Goal: Check status: Check status

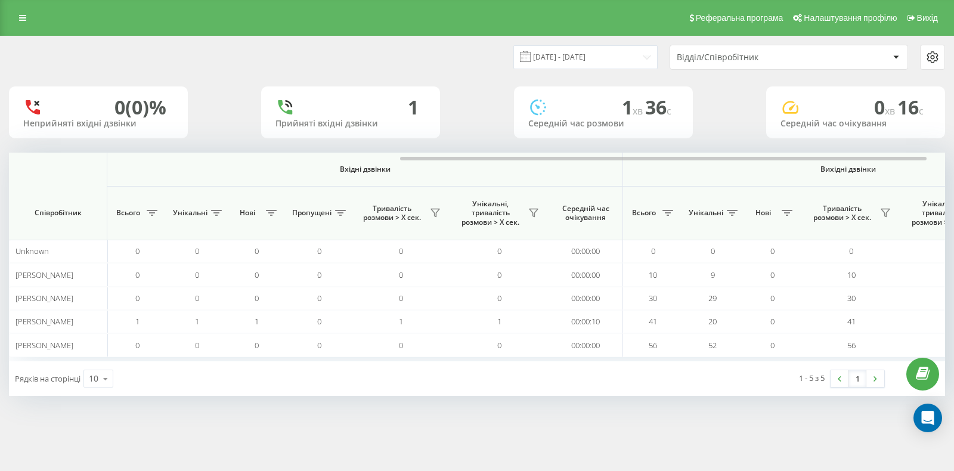
scroll to position [0, 251]
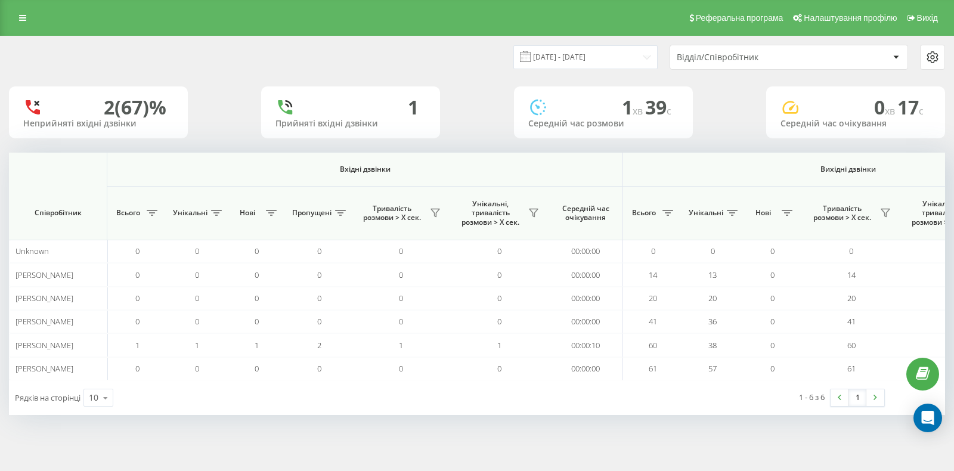
scroll to position [0, 728]
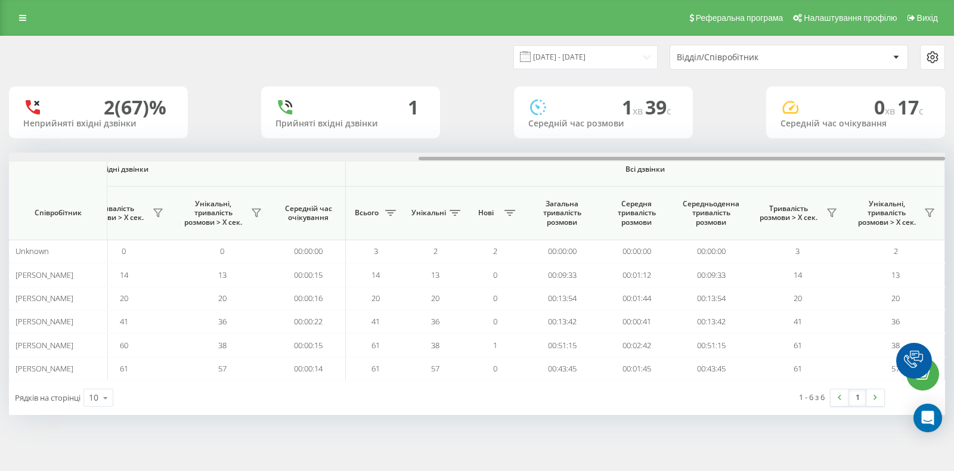
click at [879, 158] on div at bounding box center [682, 159] width 527 height 4
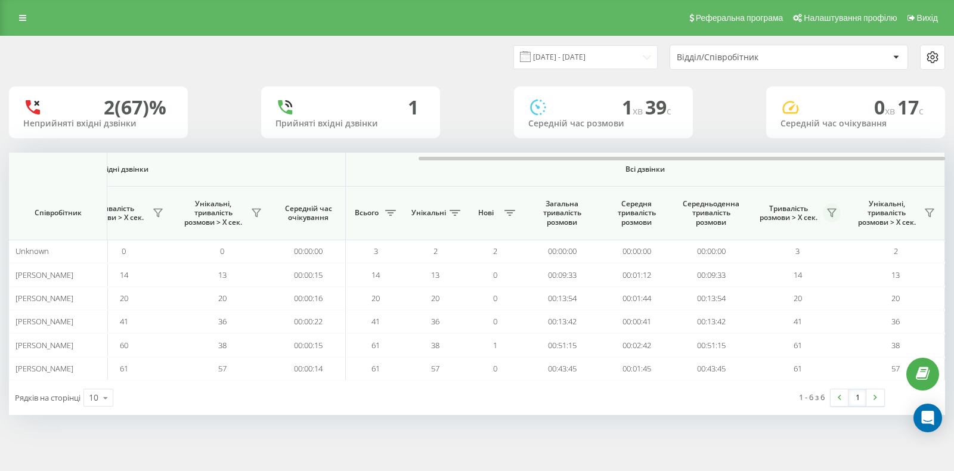
click at [832, 217] on icon at bounding box center [832, 213] width 10 height 10
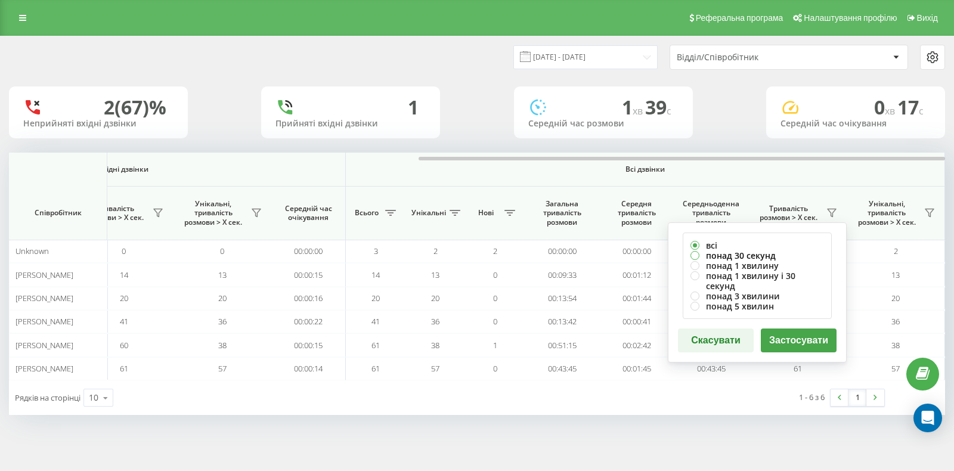
click at [718, 254] on label "понад 30 секунд" at bounding box center [758, 256] width 134 height 10
radio input "true"
click at [811, 329] on button "Застосувати" at bounding box center [799, 341] width 76 height 24
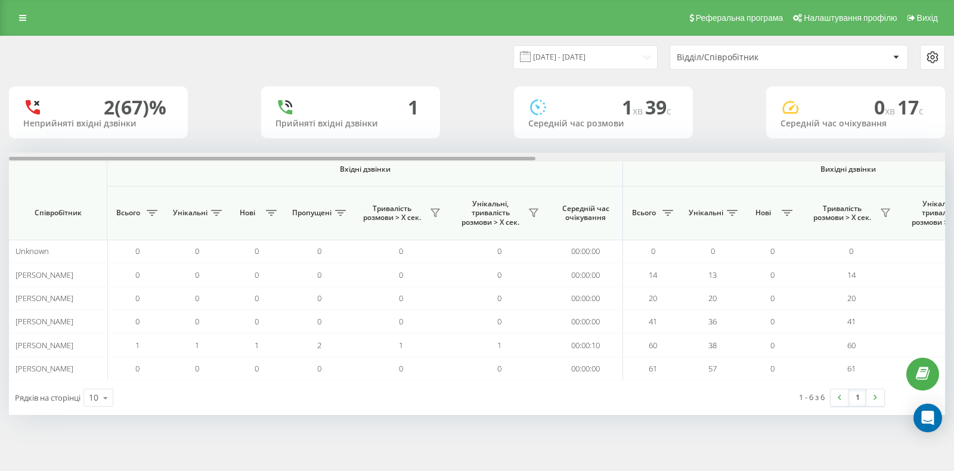
click at [901, 159] on div at bounding box center [477, 157] width 937 height 9
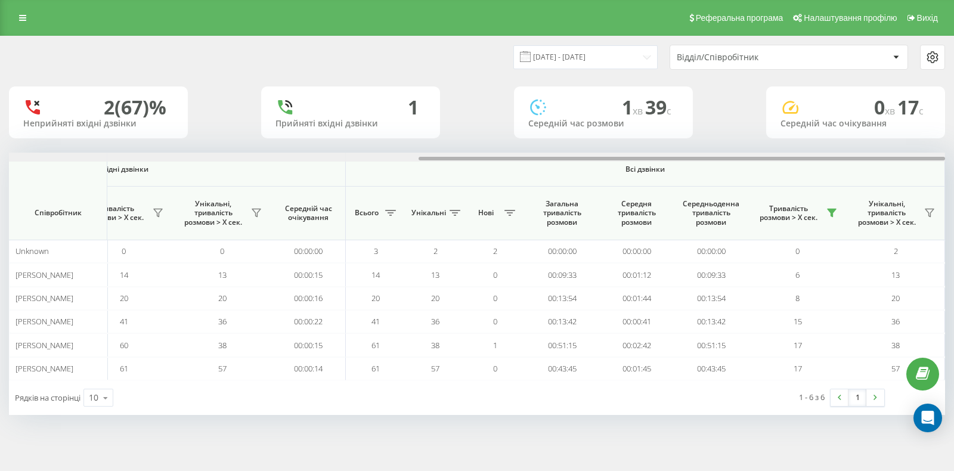
click at [901, 158] on div at bounding box center [682, 159] width 527 height 4
click at [900, 159] on div at bounding box center [682, 159] width 527 height 4
drag, startPoint x: 834, startPoint y: 157, endPoint x: 852, endPoint y: 160, distance: 18.7
click at [852, 160] on div at bounding box center [477, 157] width 937 height 9
drag, startPoint x: 745, startPoint y: 394, endPoint x: 602, endPoint y: 407, distance: 143.2
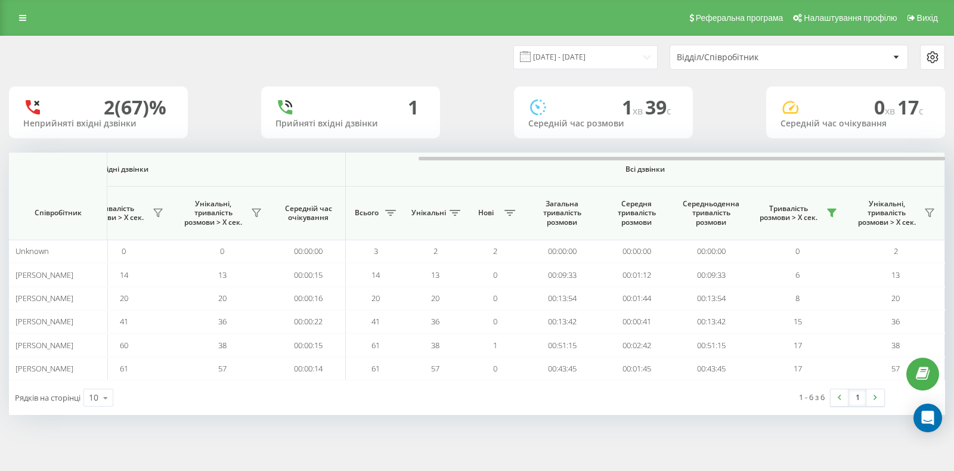
click at [571, 394] on div "1 - 6 з 6 1" at bounding box center [717, 398] width 351 height 35
drag, startPoint x: 756, startPoint y: 441, endPoint x: 571, endPoint y: 404, distance: 189.2
click at [532, 437] on div "Реферальна програма Налаштування профілю Вихід [DATE] - [DATE] Відділ/Співробіт…" at bounding box center [477, 235] width 954 height 471
drag, startPoint x: 576, startPoint y: 158, endPoint x: 678, endPoint y: 162, distance: 102.7
click at [678, 162] on div "Вхідні дзвінки Вихідні дзвінки Всі дзвінки Співробітник Всього Унікальні Нові П…" at bounding box center [477, 267] width 937 height 228
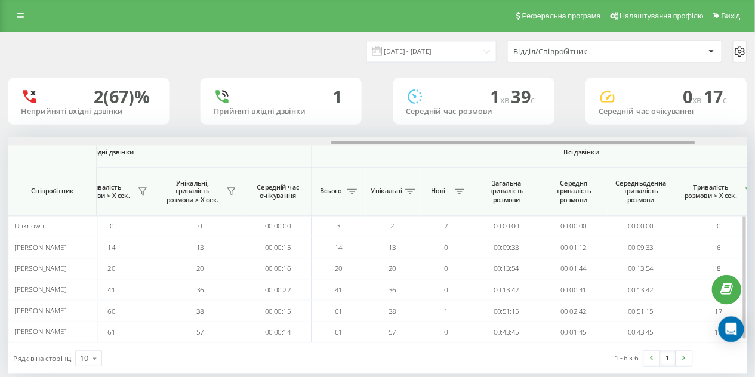
scroll to position [0, 843]
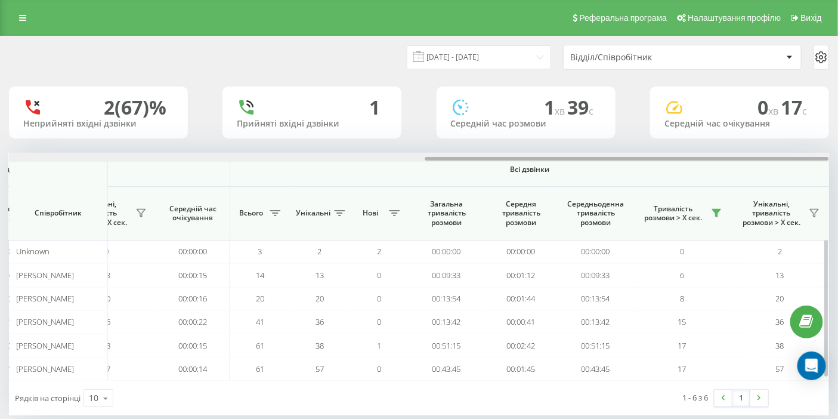
drag, startPoint x: 549, startPoint y: 158, endPoint x: 670, endPoint y: 162, distance: 121.1
click at [670, 162] on div "Вхідні дзвінки Вихідні дзвінки Всі дзвінки Співробітник Всього Унікальні Нові П…" at bounding box center [419, 267] width 820 height 228
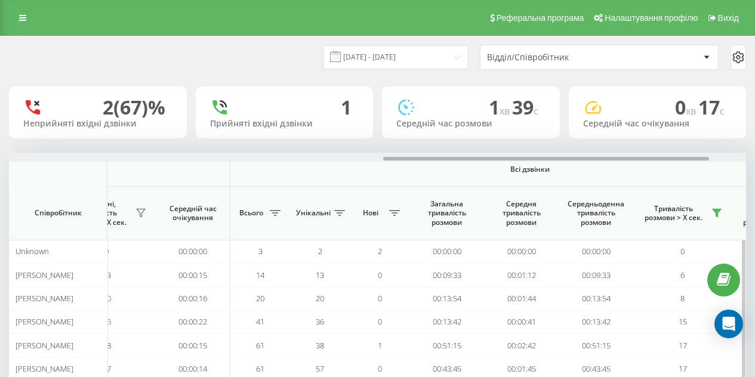
scroll to position [0, 928]
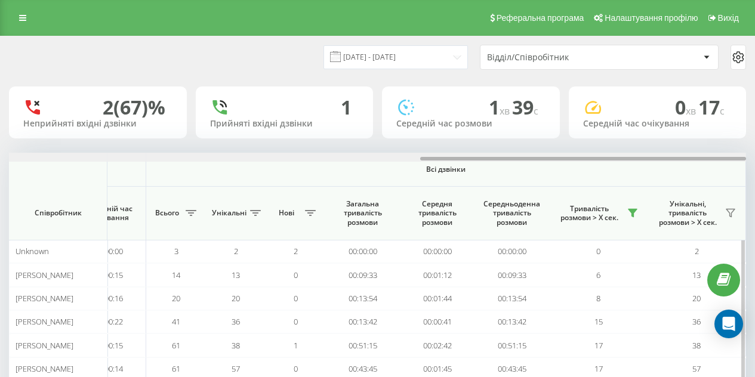
drag, startPoint x: 600, startPoint y: 159, endPoint x: 707, endPoint y: 156, distance: 107.4
click at [713, 156] on div at bounding box center [377, 157] width 737 height 9
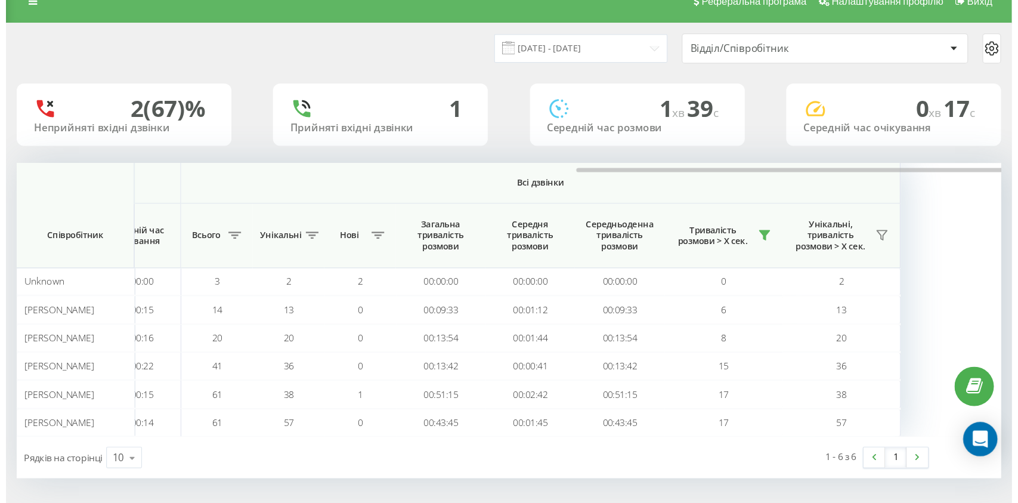
scroll to position [0, 864]
